Goal: Use online tool/utility: Use online tool/utility

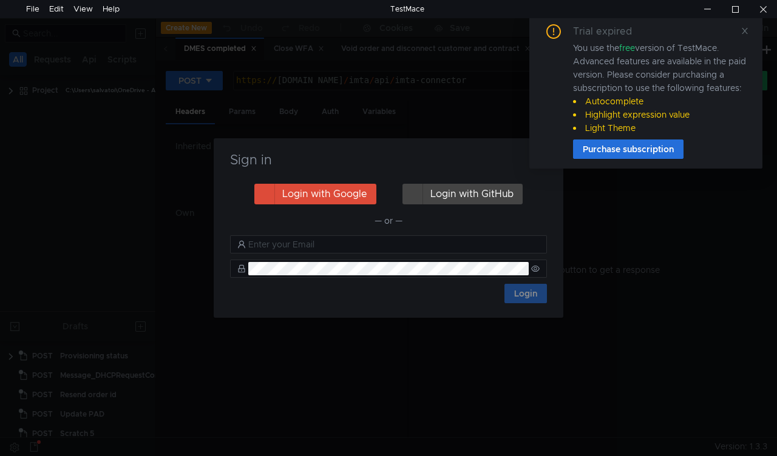
click at [745, 28] on icon at bounding box center [744, 31] width 8 height 8
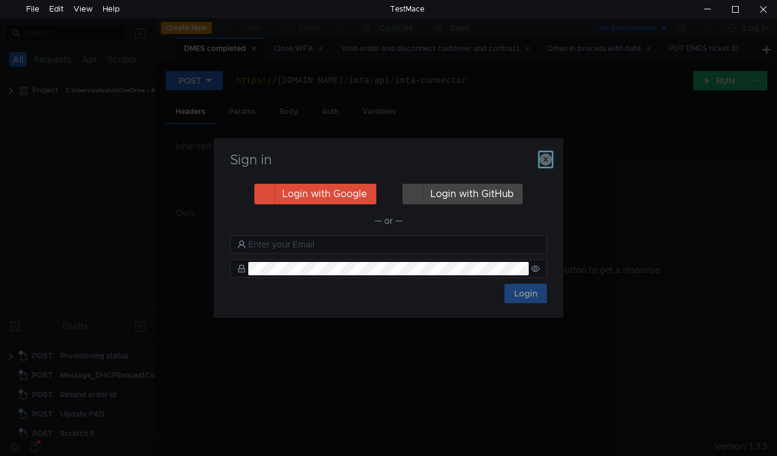
click at [544, 163] on icon "button" at bounding box center [546, 160] width 12 height 12
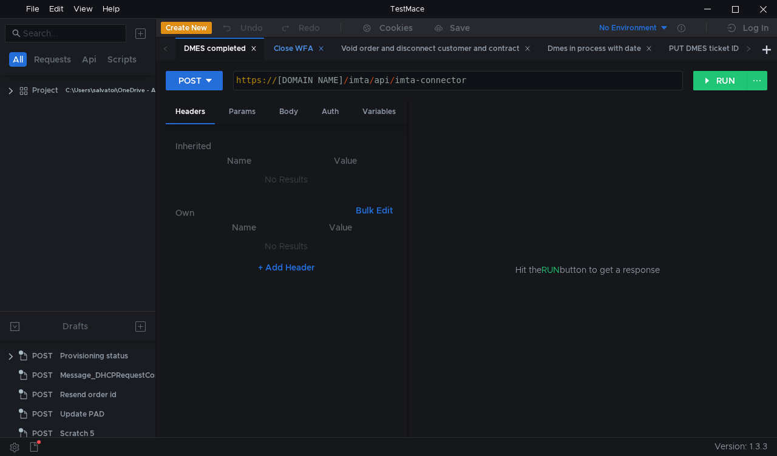
click at [291, 52] on div "Close WFA" at bounding box center [299, 48] width 50 height 13
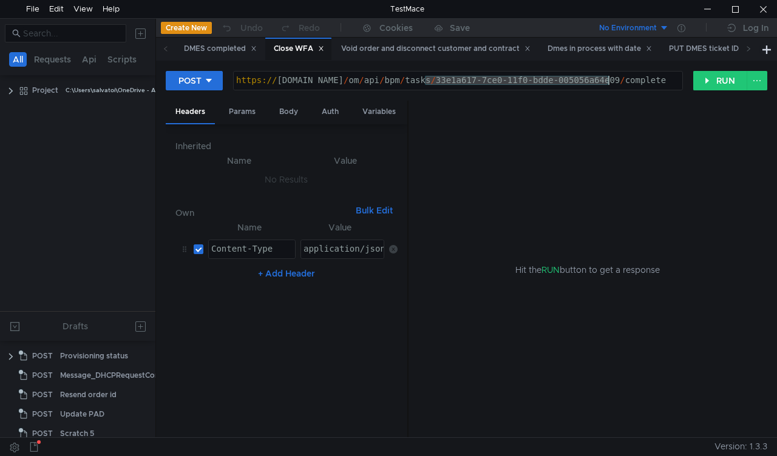
drag, startPoint x: 425, startPoint y: 83, endPoint x: 725, endPoint y: 97, distance: 300.2
click at [610, 79] on div "https:// mbx.dfni.nl / om / api / bpm / tasks / 33e1a617-7ce0-11f0-bdde-005056a…" at bounding box center [458, 89] width 449 height 27
paste textarea "f7c4d342-7d12-11f0-b459-005056a6d44f"
click at [719, 93] on div "POST https://mbx.dfni.nl/om/api/bpm/tasks/f7c4d342-7d12-11f0-b459-005056a6d44f/…" at bounding box center [466, 85] width 601 height 30
click at [710, 76] on button "RUN" at bounding box center [720, 80] width 54 height 19
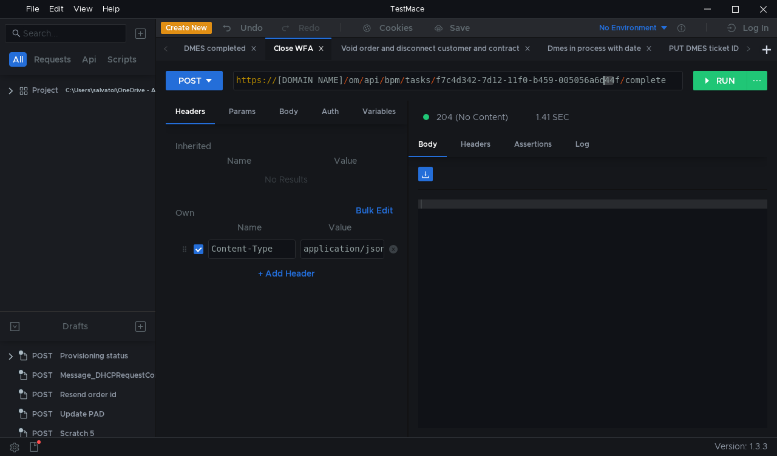
drag, startPoint x: 606, startPoint y: 78, endPoint x: 595, endPoint y: 78, distance: 11.5
click at [595, 78] on div "https:// mbx.dfni.nl / om / api / bpm / tasks / f7c4d342-7d12-11f0-b459-005056a…" at bounding box center [458, 89] width 449 height 27
click at [591, 86] on div "https:// mbx.dfni.nl / om / api / bpm / tasks / f7c4d342-7d12-11f0-b459-005056a…" at bounding box center [458, 81] width 449 height 18
drag, startPoint x: 608, startPoint y: 79, endPoint x: 425, endPoint y: 80, distance: 182.7
click at [425, 80] on div "https:// mbx.dfni.nl / om / api / bpm / tasks / f7c4d342-7d12-11f0-b459-005056a…" at bounding box center [458, 89] width 449 height 27
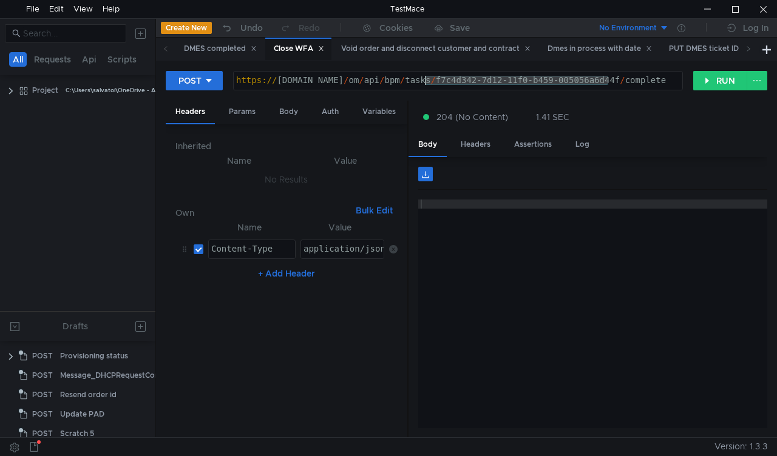
paste textarea "14a20bd2-7d13"
type textarea "[URL][DOMAIN_NAME]"
click at [716, 73] on button "RUN" at bounding box center [720, 80] width 54 height 19
